Goal: Information Seeking & Learning: Learn about a topic

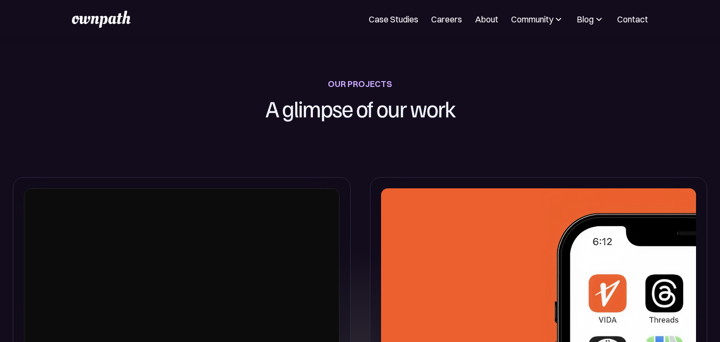
scroll to position [480, 0]
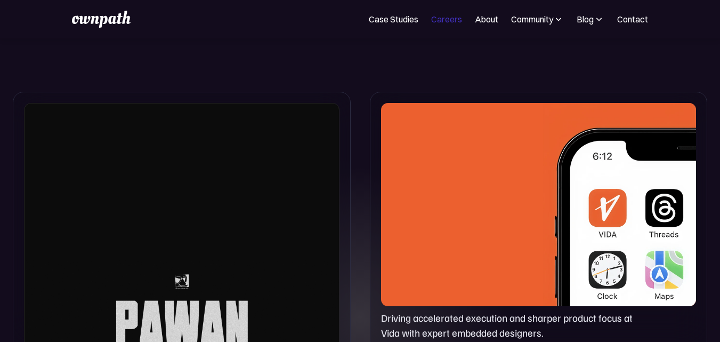
click at [446, 22] on link "Careers" at bounding box center [446, 19] width 31 height 13
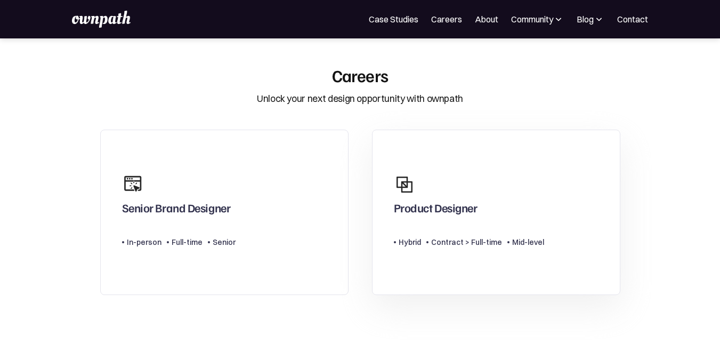
click at [446, 205] on div "Product Designer" at bounding box center [436, 209] width 84 height 19
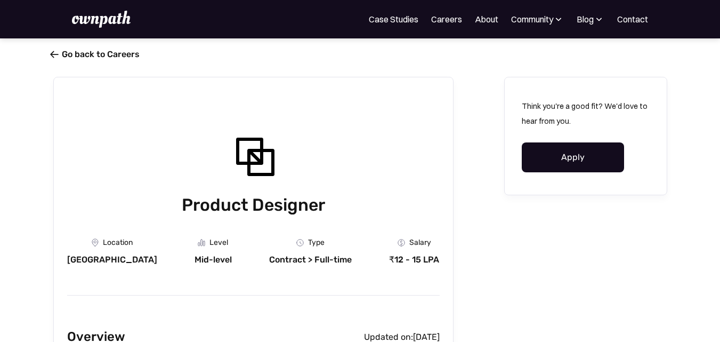
click at [54, 56] on span "" at bounding box center [54, 54] width 9 height 11
